Goal: Information Seeking & Learning: Learn about a topic

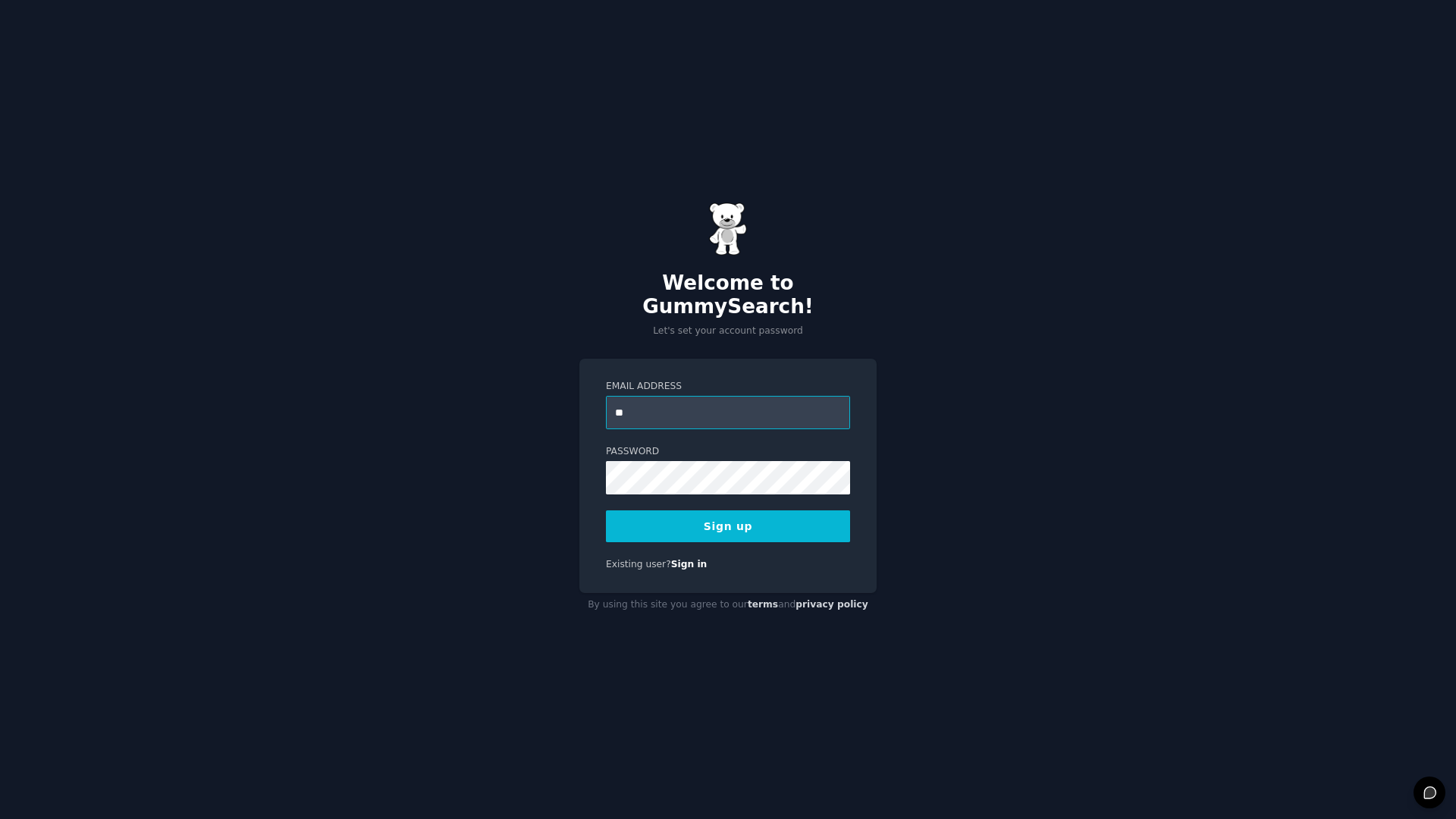
type input "*"
type input "**********"
click at [777, 521] on button "Sign up" at bounding box center [727, 526] width 244 height 32
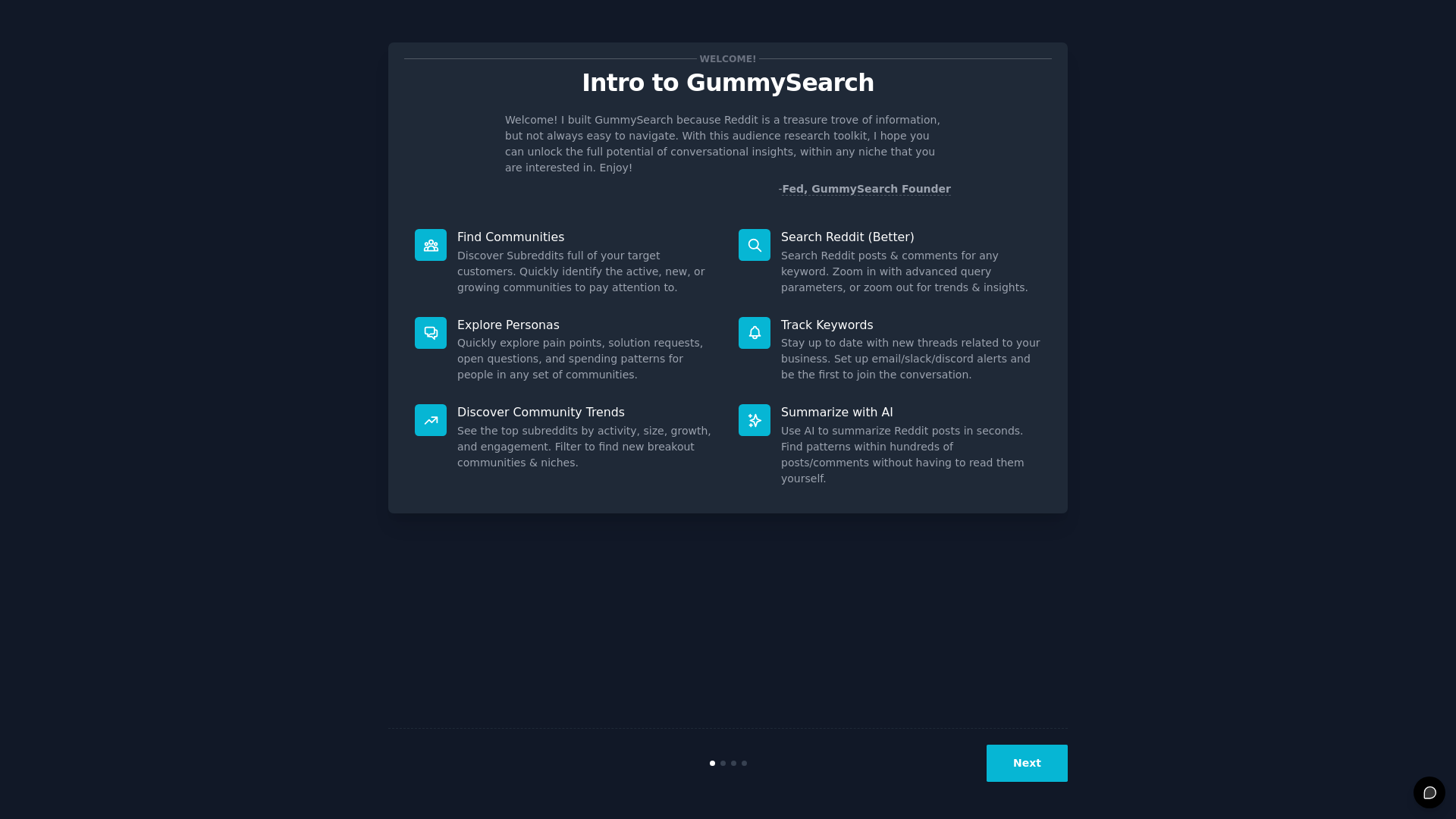
click at [1041, 785] on div "Next" at bounding box center [728, 763] width 679 height 70
click at [1046, 758] on button "Next" at bounding box center [1027, 763] width 81 height 37
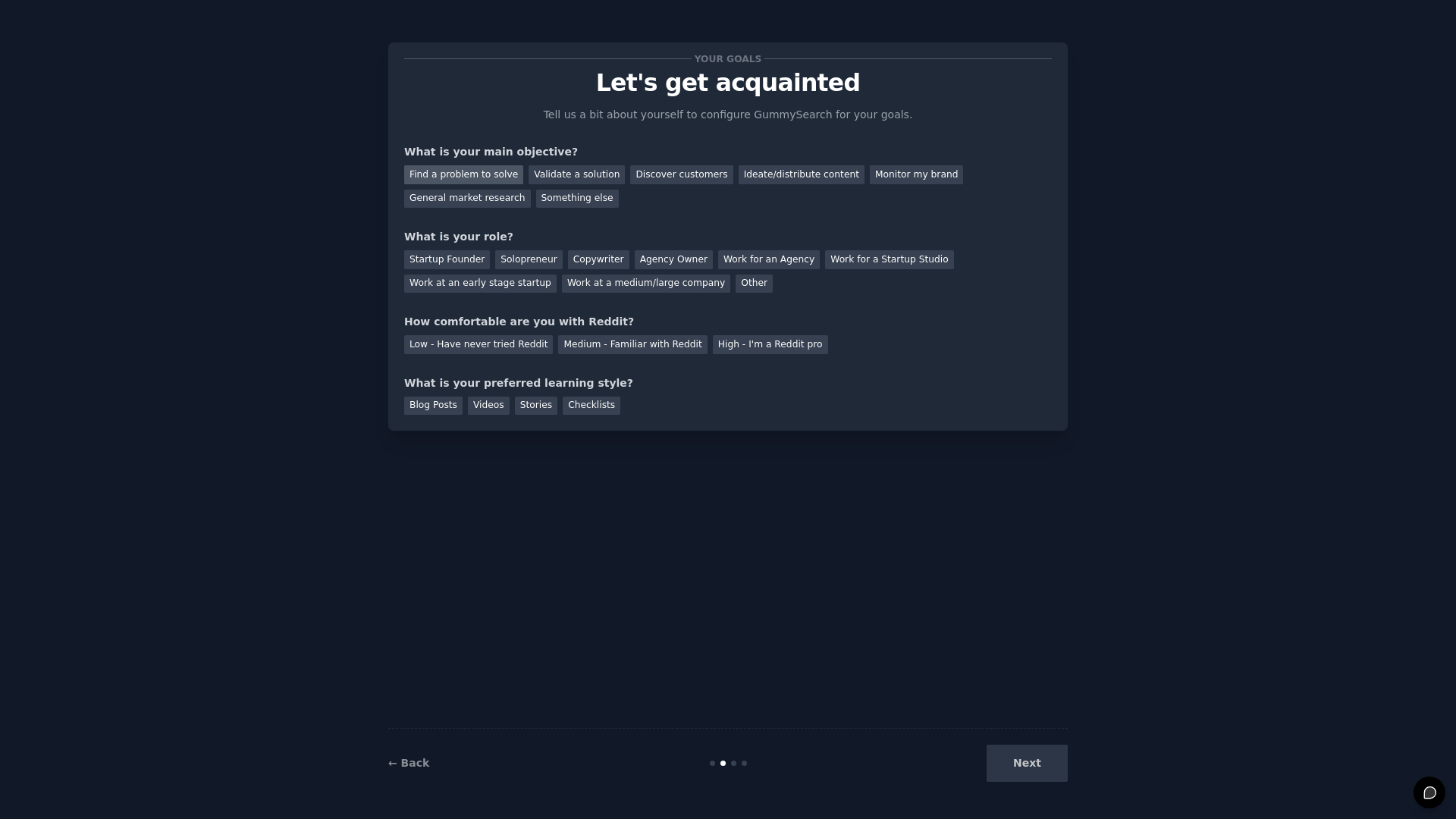
click at [499, 174] on div "Find a problem to solve" at bounding box center [464, 175] width 119 height 19
click at [557, 169] on div "Validate a solution" at bounding box center [576, 175] width 96 height 19
click at [487, 177] on div "Find a problem to solve" at bounding box center [464, 175] width 119 height 19
click at [470, 259] on div "Startup Founder" at bounding box center [447, 259] width 86 height 19
click at [539, 259] on div "Solopreneur" at bounding box center [528, 259] width 67 height 19
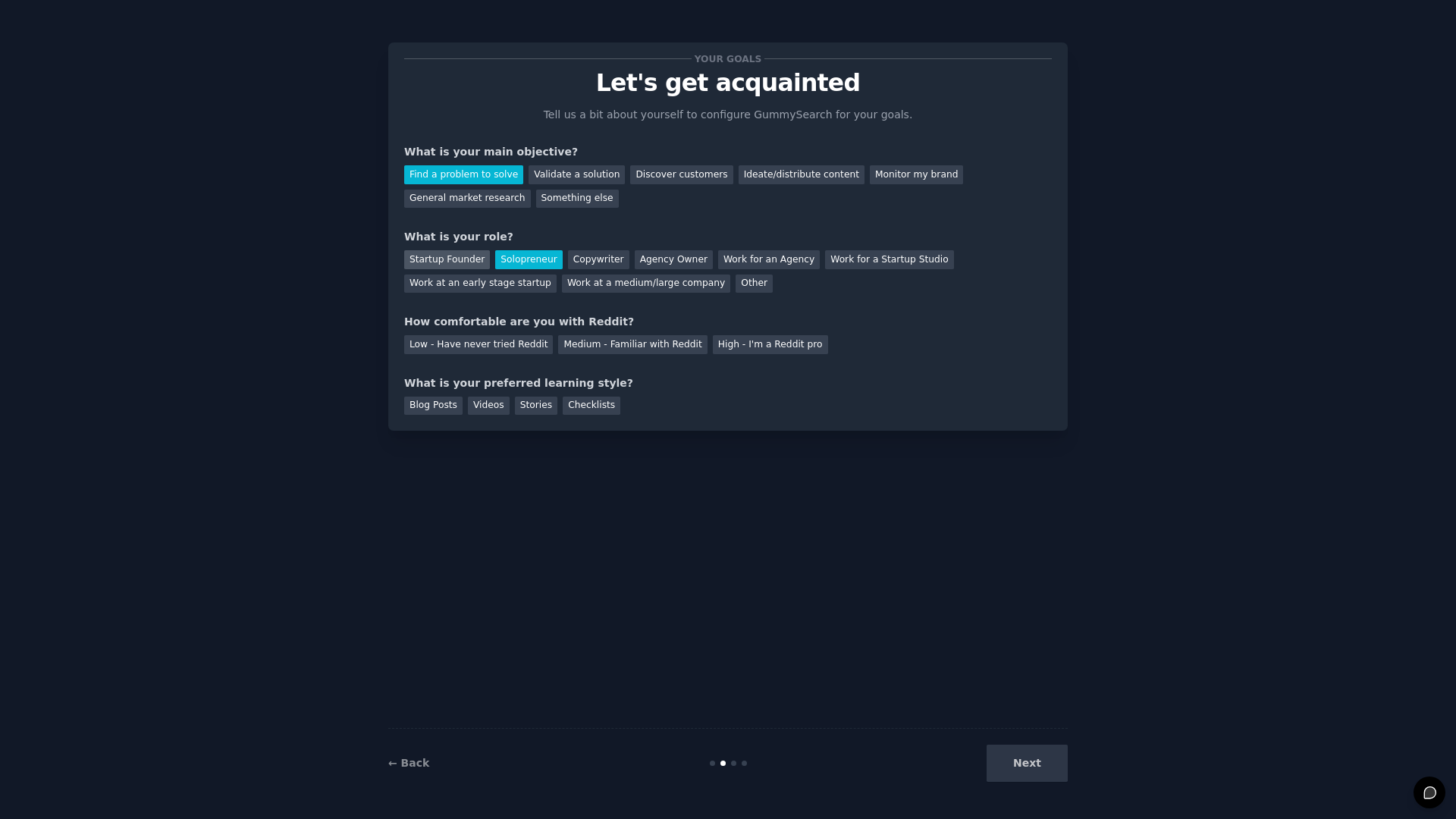
click at [451, 254] on div "Startup Founder" at bounding box center [447, 259] width 86 height 19
click at [726, 345] on div "High - I'm a Reddit pro" at bounding box center [770, 345] width 115 height 19
click at [629, 347] on div "Medium - Familiar with Reddit" at bounding box center [632, 345] width 149 height 19
click at [434, 411] on div "Blog Posts" at bounding box center [433, 406] width 58 height 19
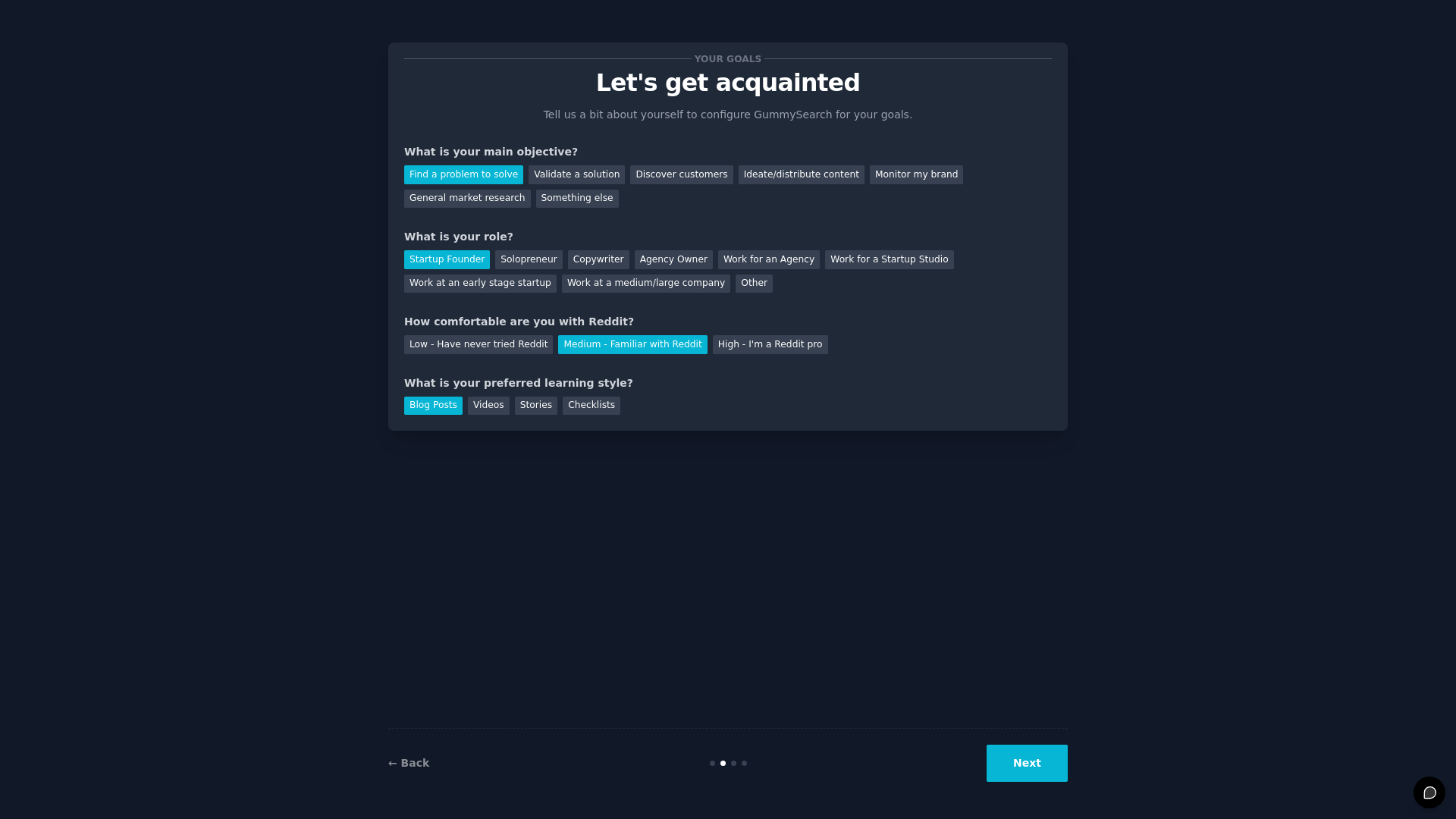
click at [1033, 752] on button "Next" at bounding box center [1027, 763] width 81 height 37
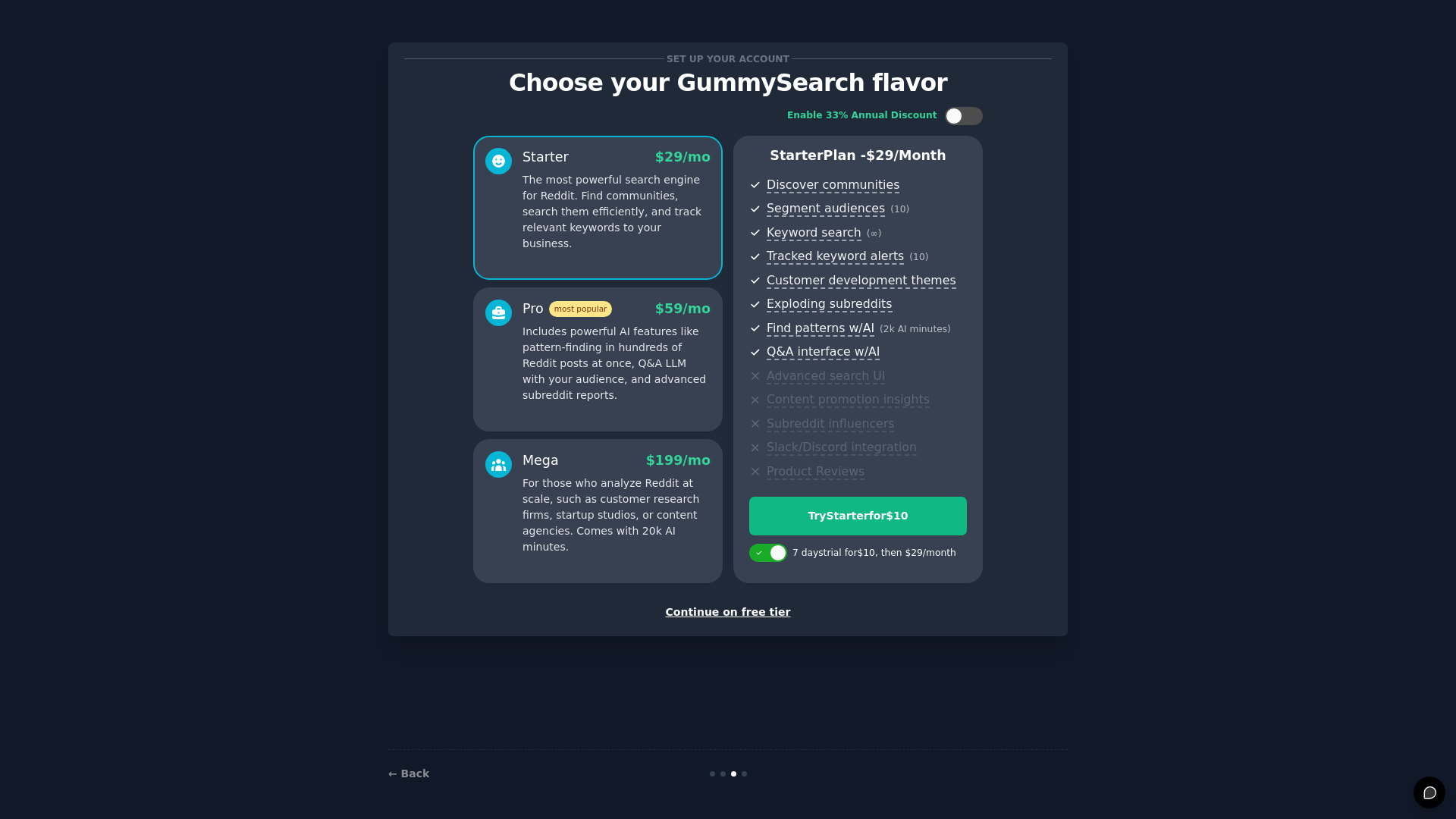
click at [714, 613] on div "Continue on free tier" at bounding box center [728, 613] width 648 height 16
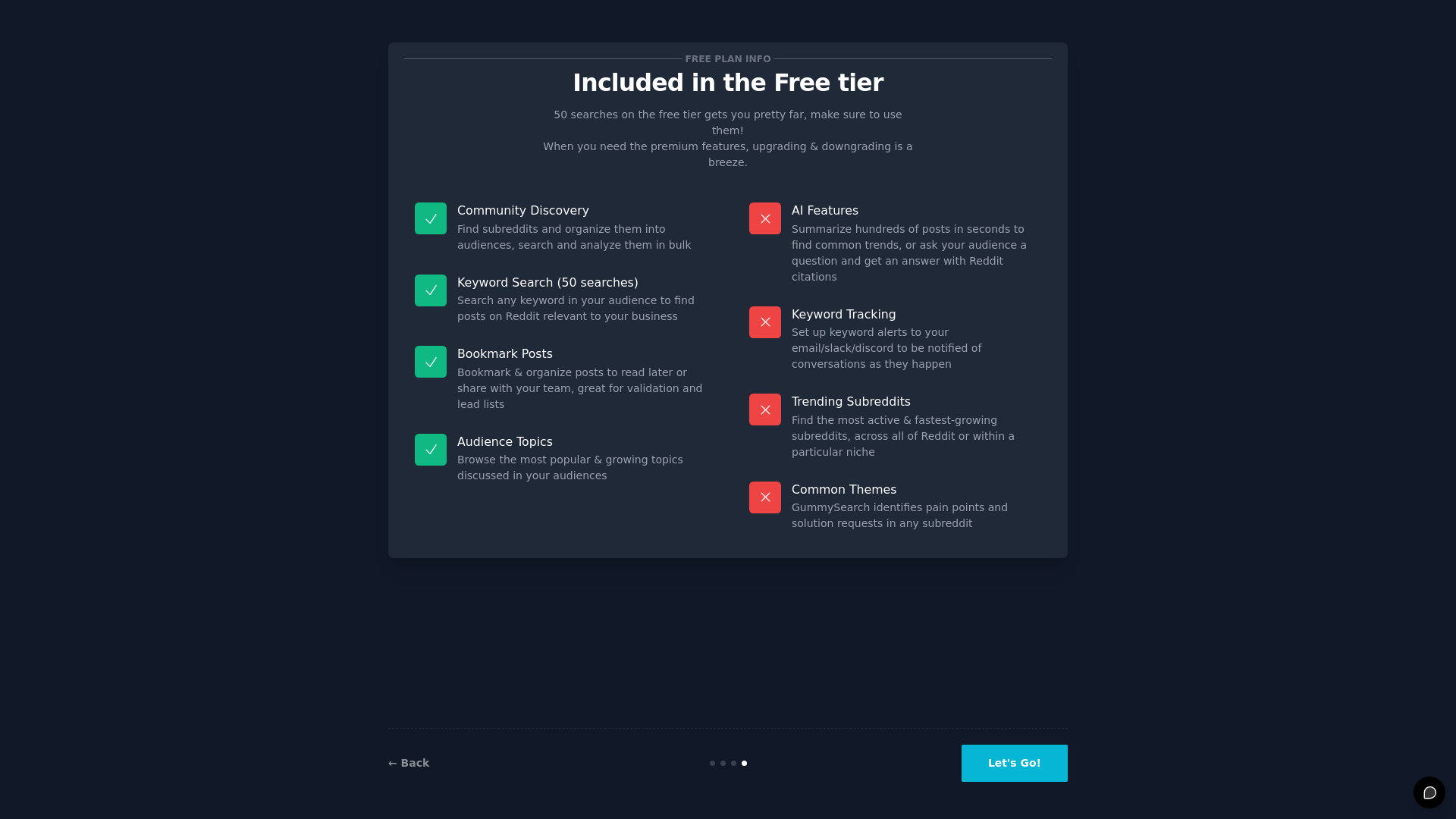
click at [1022, 743] on div "← Back Let's Go!" at bounding box center [728, 763] width 679 height 70
click at [1022, 755] on button "Let's Go!" at bounding box center [1014, 763] width 106 height 37
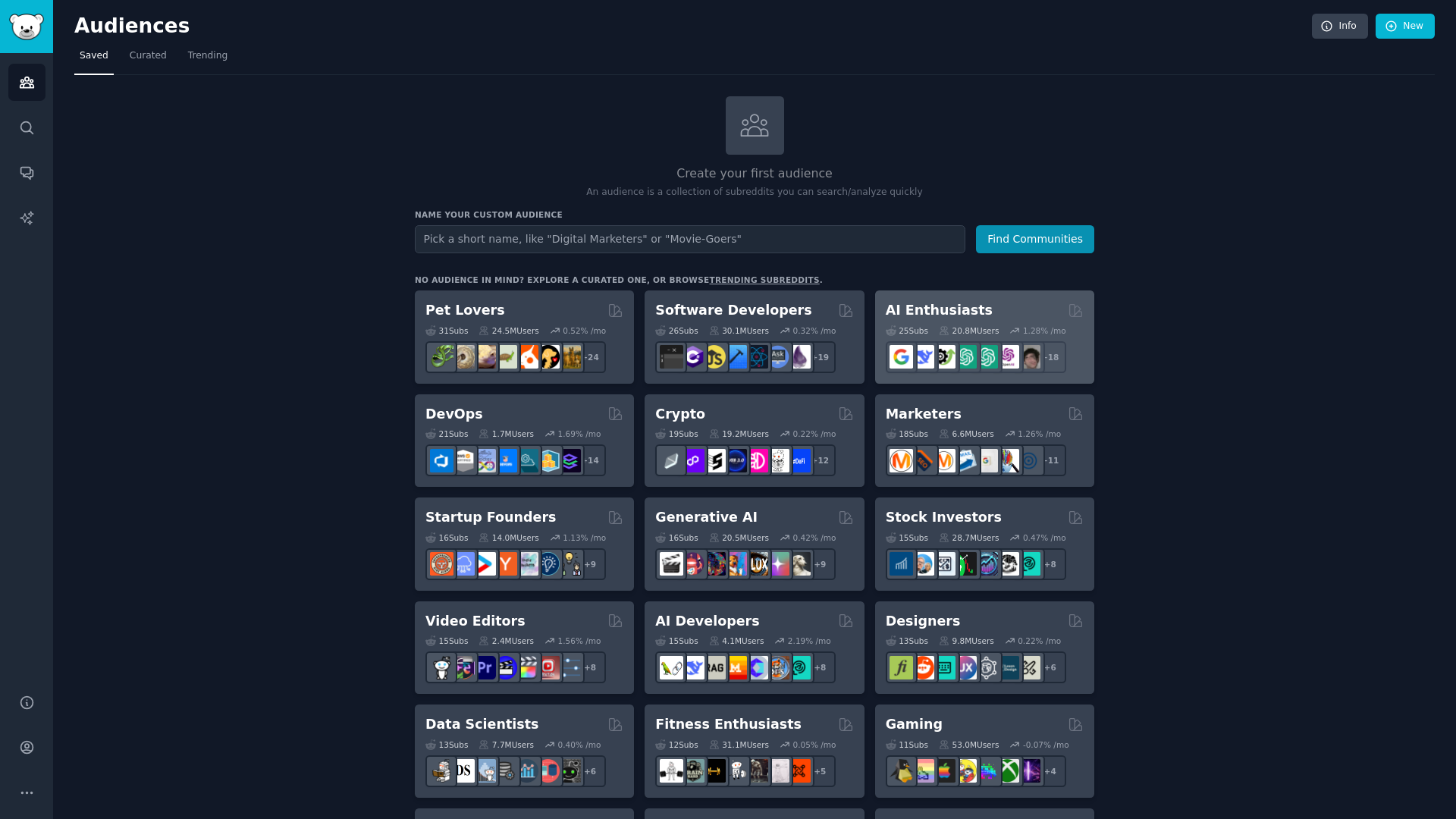
click at [929, 322] on div "25 Sub s 20.8M Users 1.28 % /mo + 18" at bounding box center [984, 346] width 198 height 53
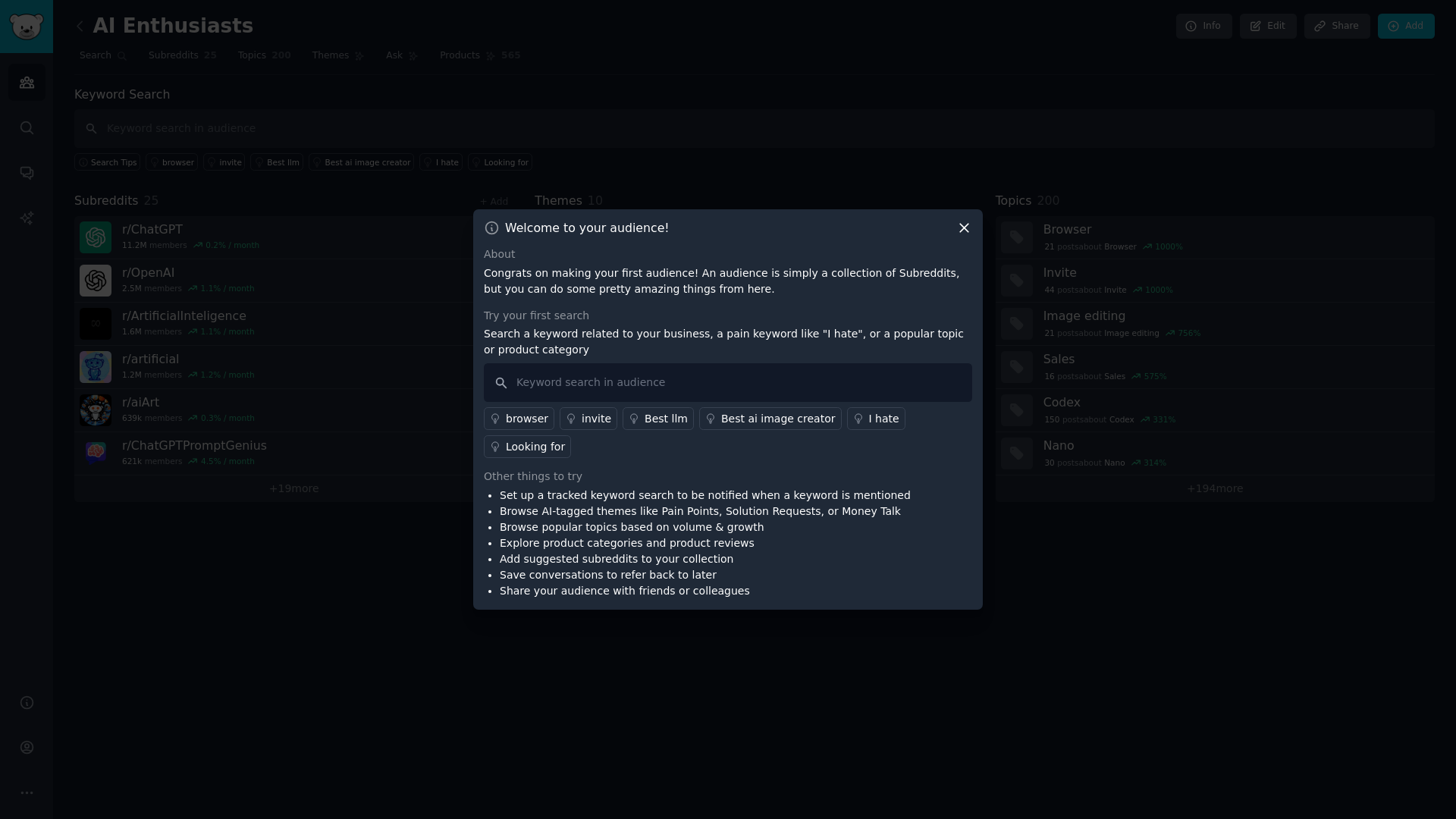
click at [964, 235] on icon at bounding box center [964, 228] width 16 height 16
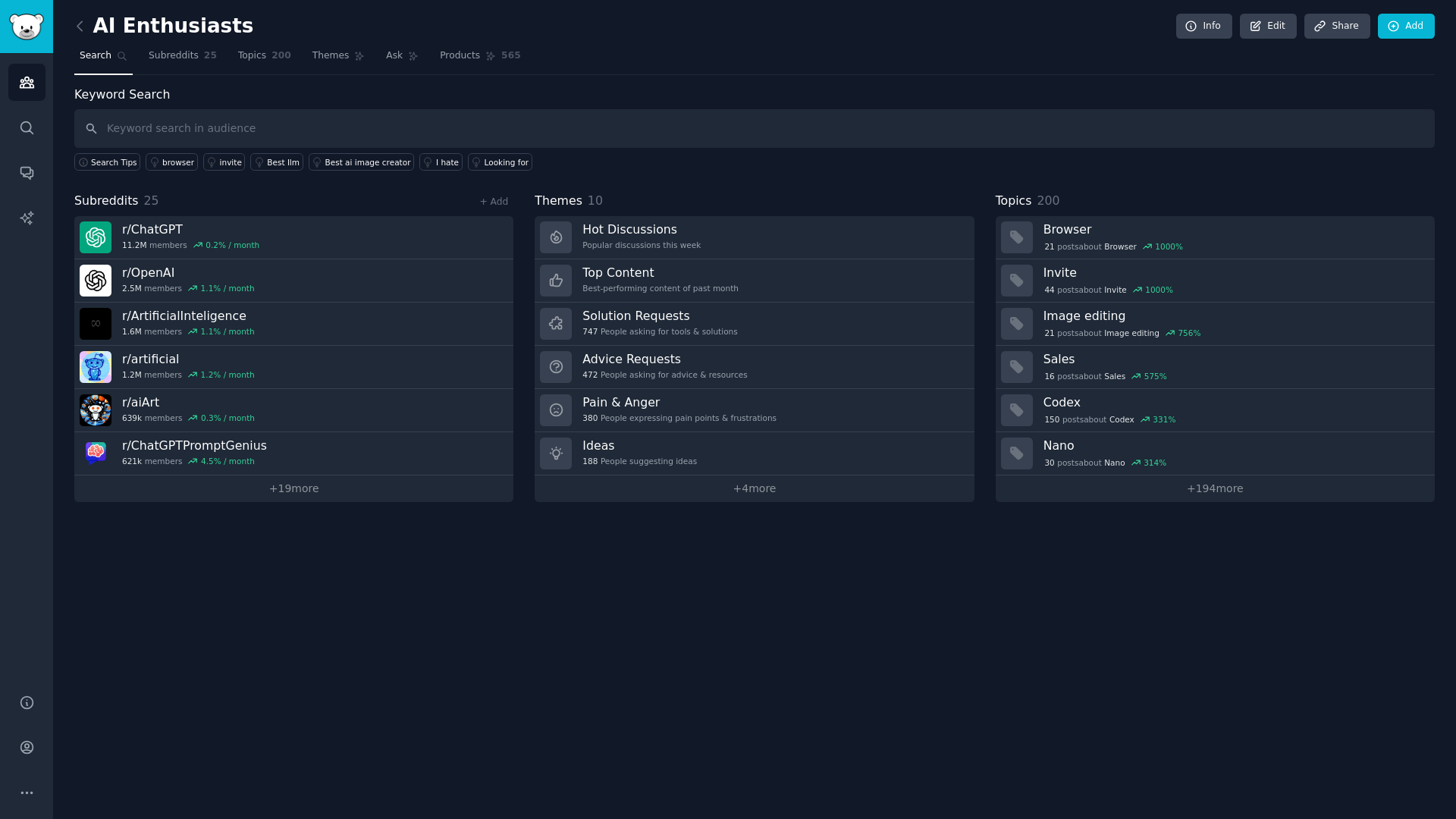
click at [1021, 646] on div "AI Enthusiasts Info Edit Share Add Search Subreddits 25 Topics 200 Themes Ask P…" at bounding box center [754, 409] width 1403 height 819
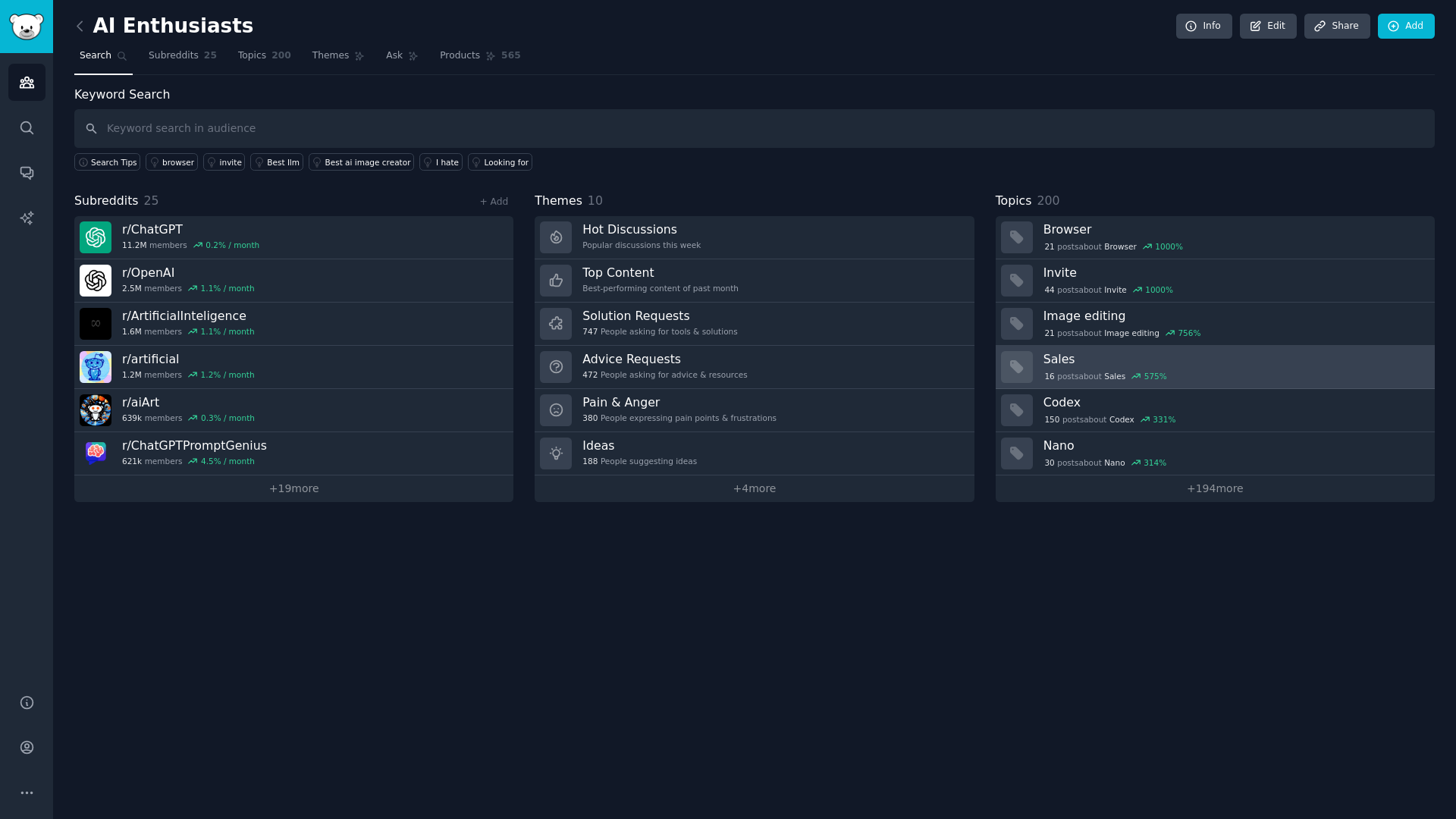
click at [1082, 353] on h3 "Sales" at bounding box center [1233, 359] width 380 height 16
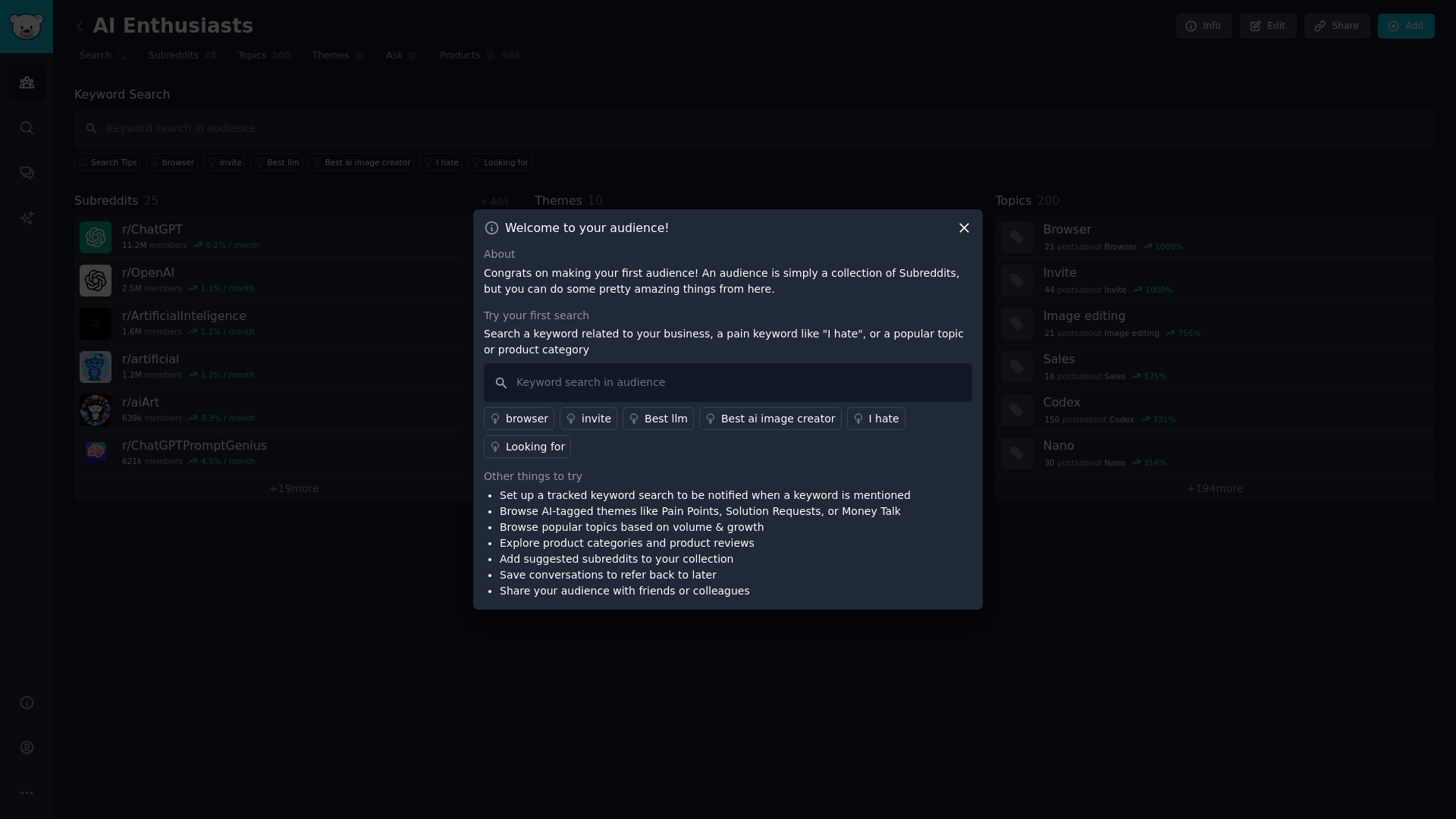
click at [687, 274] on p "Congrats on making your first audience! An audience is simply a collection of S…" at bounding box center [728, 282] width 489 height 32
